Goal: Task Accomplishment & Management: Use online tool/utility

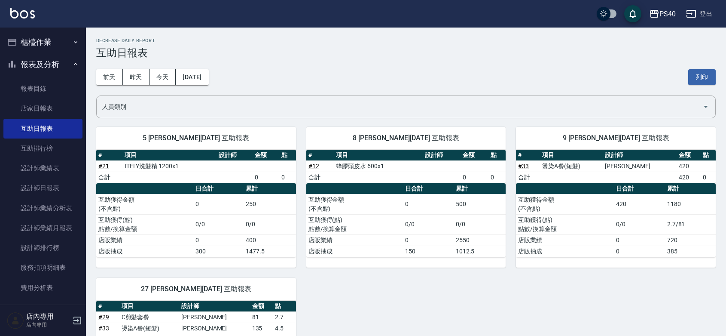
scroll to position [184, 0]
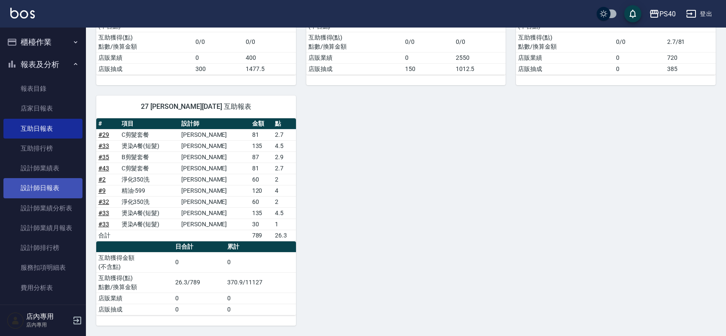
click at [39, 186] on link "設計師日報表" at bounding box center [42, 188] width 79 height 20
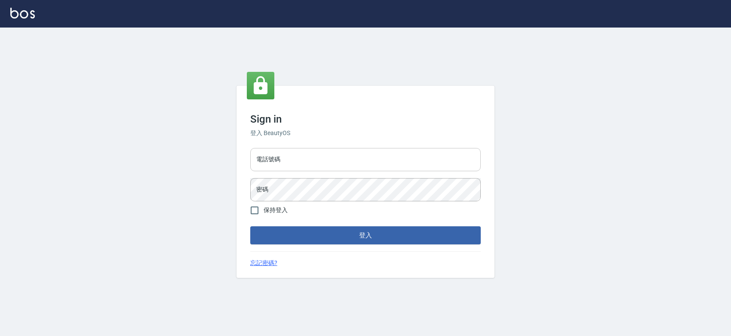
click at [355, 160] on input "電話號碼" at bounding box center [365, 159] width 230 height 23
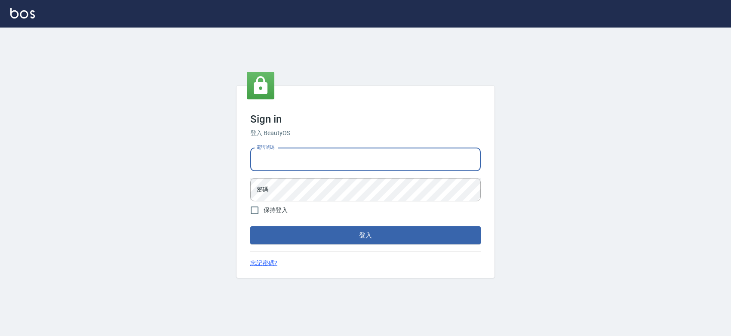
click at [334, 165] on input "電話號碼" at bounding box center [365, 159] width 230 height 23
click at [295, 166] on input "0427061917" at bounding box center [365, 159] width 230 height 23
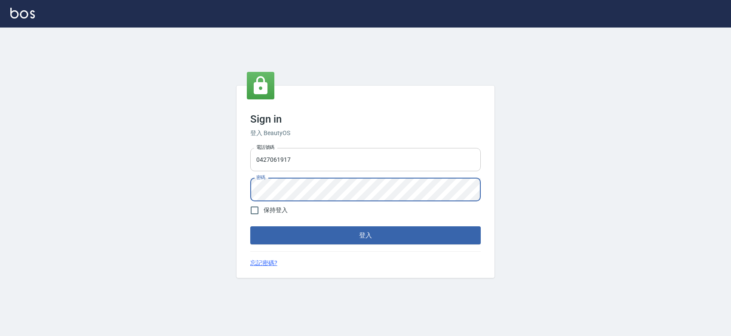
click at [294, 156] on input "0427061917" at bounding box center [365, 159] width 230 height 23
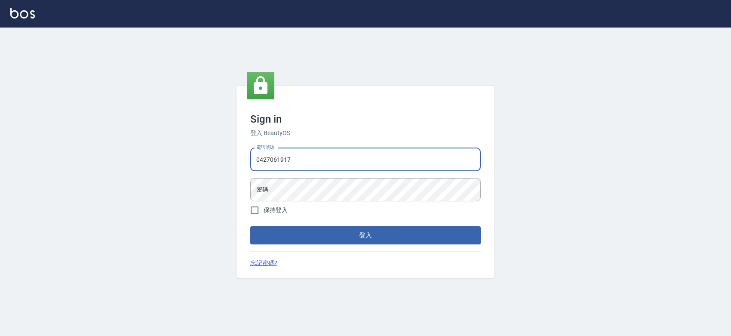
click at [294, 156] on input "0427061917" at bounding box center [365, 159] width 230 height 23
type input "0963001110"
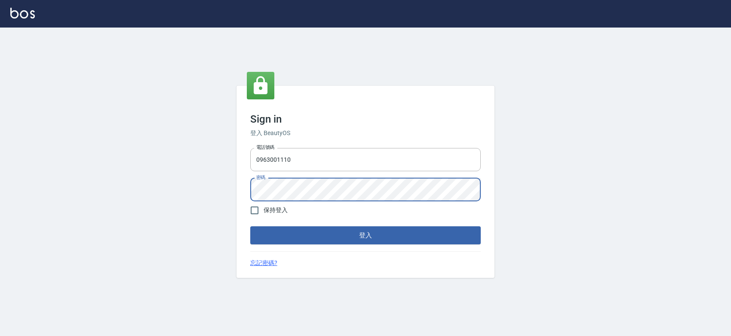
click at [250, 226] on button "登入" at bounding box center [365, 235] width 230 height 18
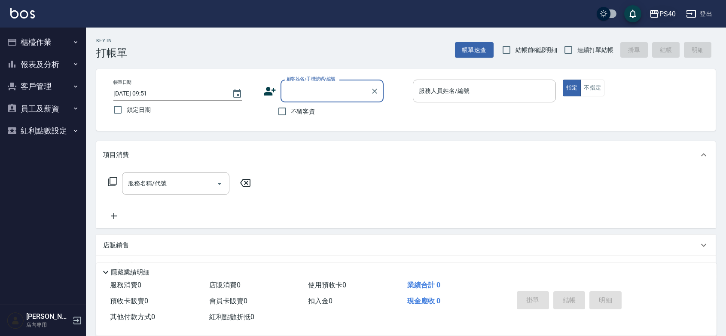
click at [668, 13] on div "PS40" at bounding box center [668, 14] width 16 height 11
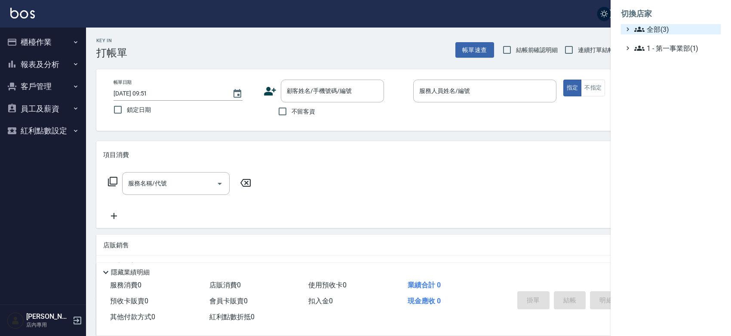
click at [655, 29] on span "全部(3)" at bounding box center [675, 29] width 83 height 10
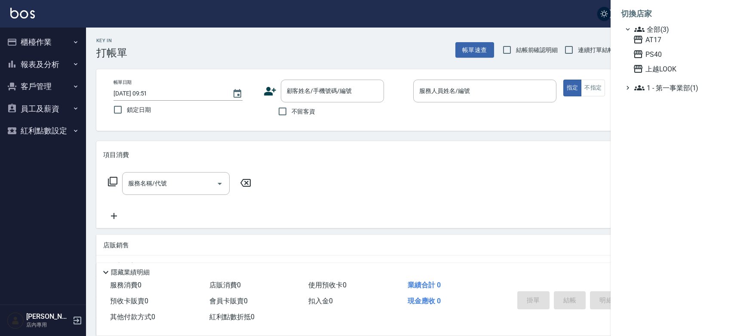
click at [351, 37] on div at bounding box center [365, 168] width 731 height 336
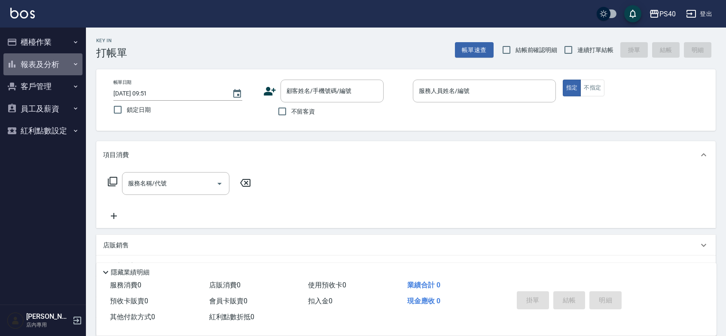
click at [34, 65] on button "報表及分析" at bounding box center [42, 64] width 79 height 22
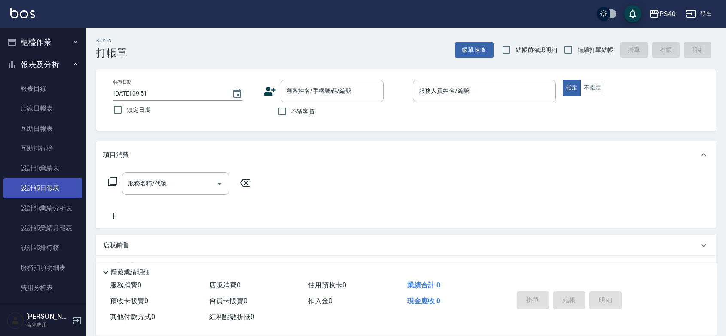
click at [52, 186] on link "設計師日報表" at bounding box center [42, 188] width 79 height 20
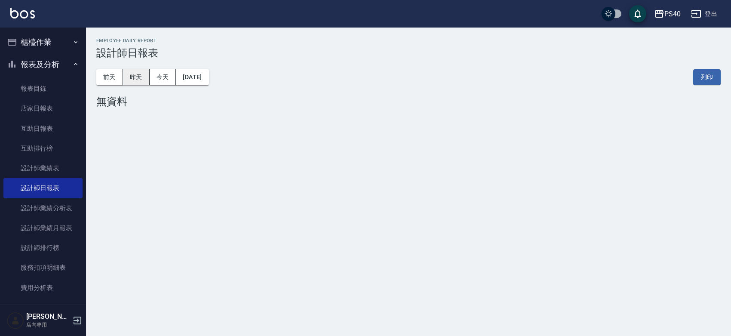
click at [132, 83] on button "昨天" at bounding box center [136, 77] width 27 height 16
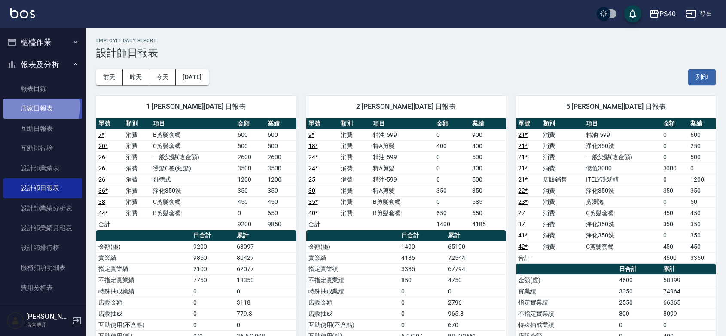
click at [39, 106] on link "店家日報表" at bounding box center [42, 108] width 79 height 20
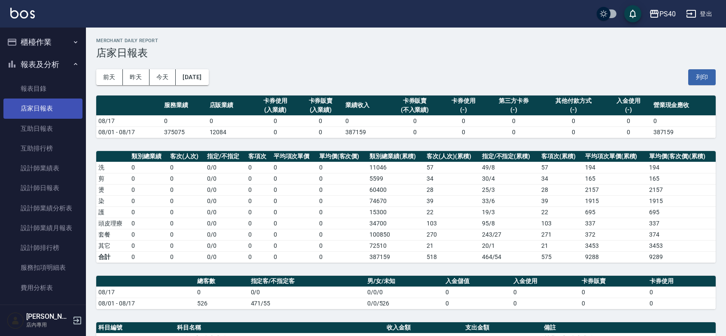
scroll to position [87, 0]
